Goal: Consume media (video, audio): Consume media (video, audio)

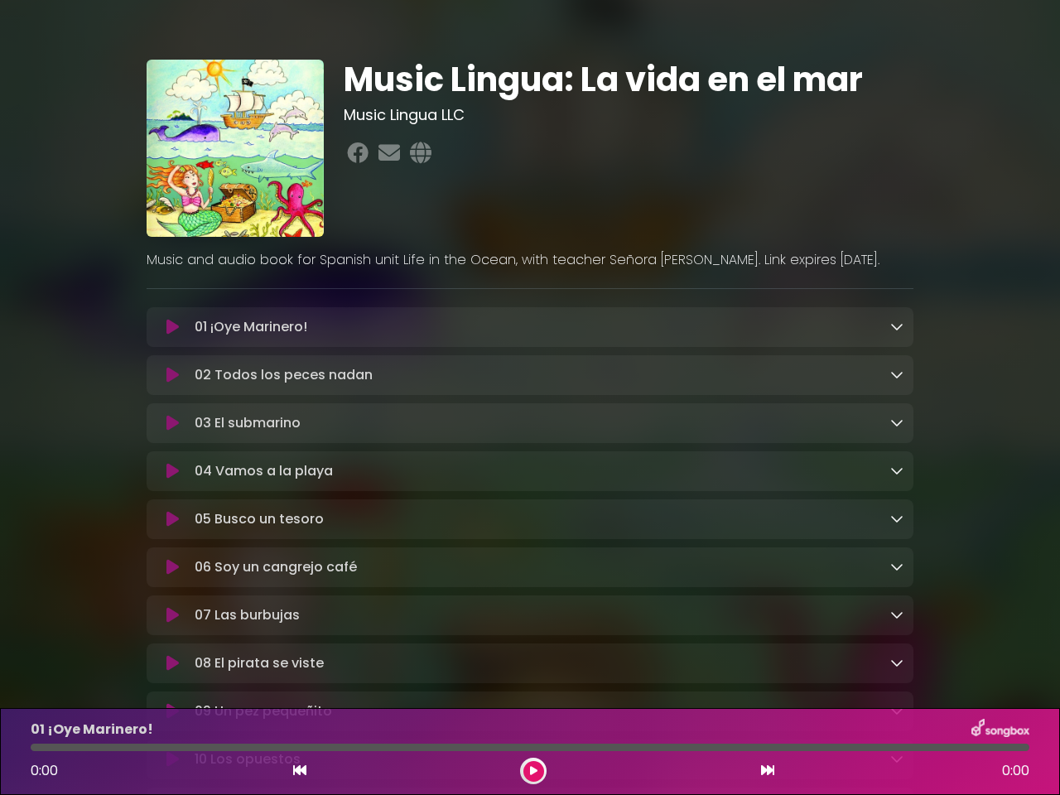
click at [172, 328] on icon at bounding box center [173, 327] width 12 height 17
click at [897, 327] on icon at bounding box center [897, 326] width 13 height 13
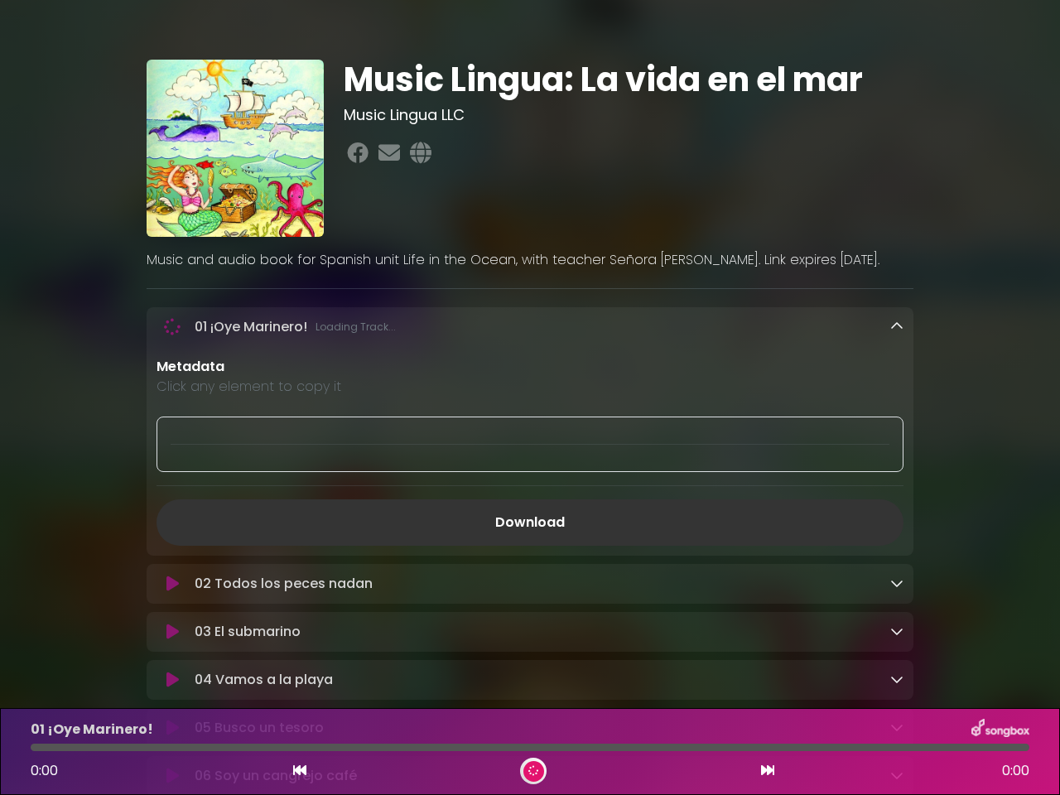
click at [172, 377] on p "Metadata" at bounding box center [530, 367] width 747 height 20
click at [897, 376] on p "Metadata" at bounding box center [530, 367] width 747 height 20
click at [172, 426] on div at bounding box center [530, 445] width 747 height 56
click at [897, 425] on div at bounding box center [530, 445] width 747 height 56
click at [172, 475] on div "Metadata Click any element to copy it Download" at bounding box center [530, 451] width 767 height 189
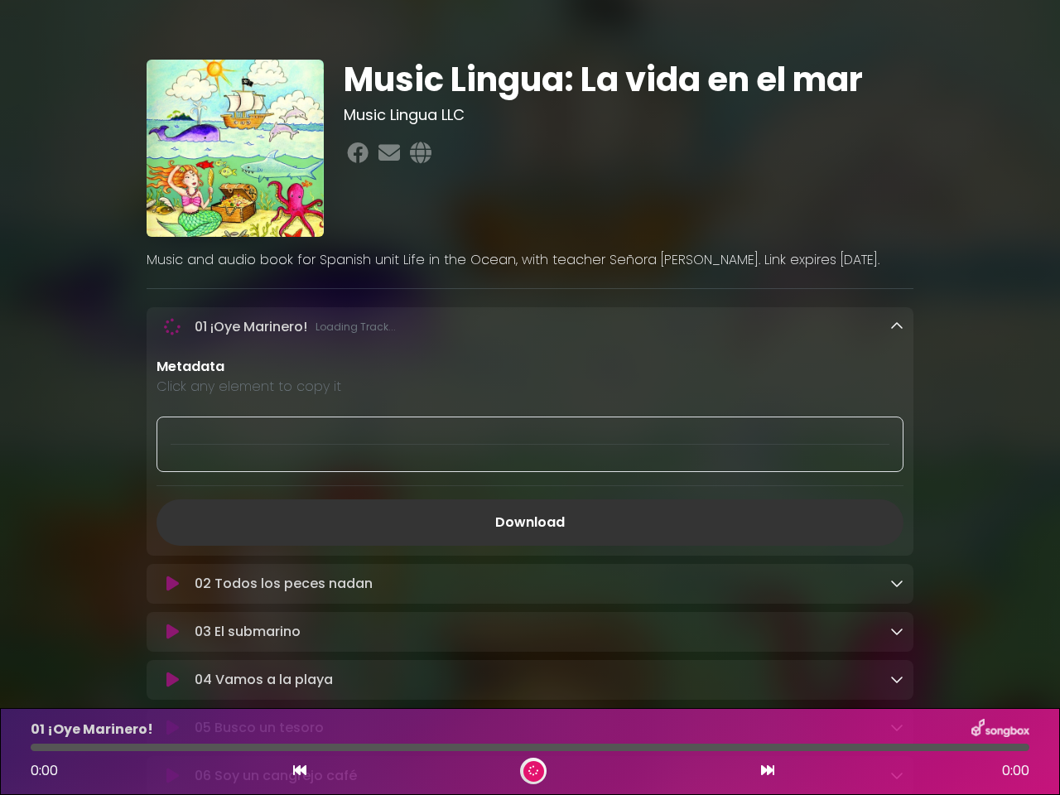
click at [897, 474] on div "Metadata Click any element to copy it Download" at bounding box center [530, 451] width 767 height 189
click at [172, 524] on link "Download" at bounding box center [530, 523] width 747 height 46
click at [897, 523] on link "Download" at bounding box center [530, 523] width 747 height 46
